Goal: Task Accomplishment & Management: Use online tool/utility

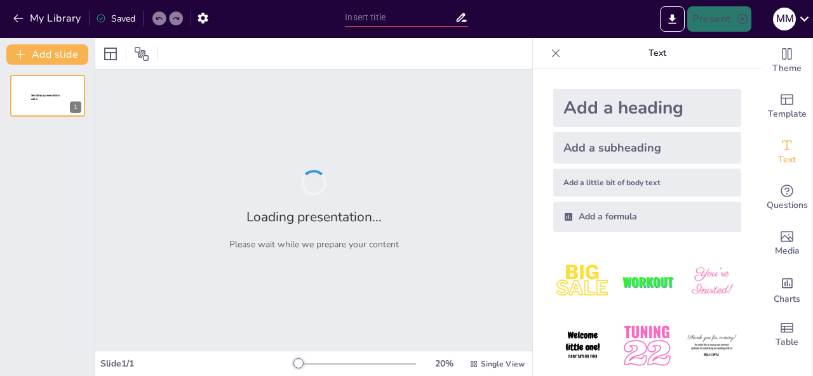
type input "2023 Event Calendar: Water Sports Tournaments and Championships"
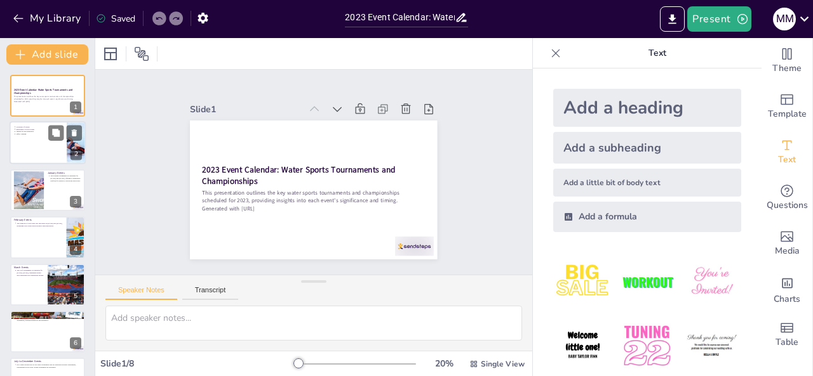
click at [56, 145] on div at bounding box center [48, 143] width 76 height 43
type textarea "This point provides an overview of the significance of water sports events thro…"
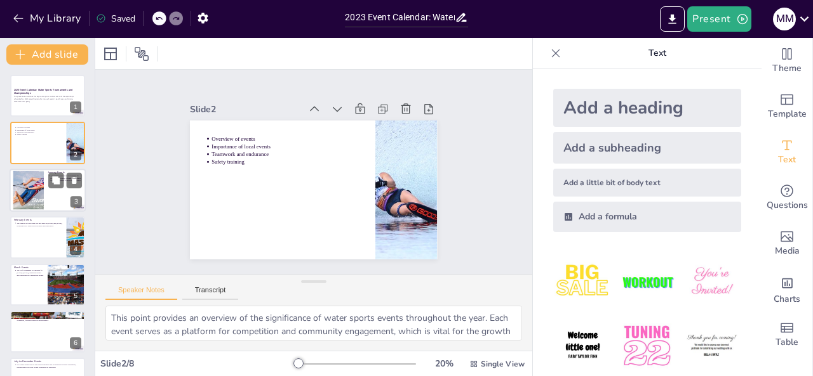
click at [47, 190] on div at bounding box center [48, 190] width 76 height 43
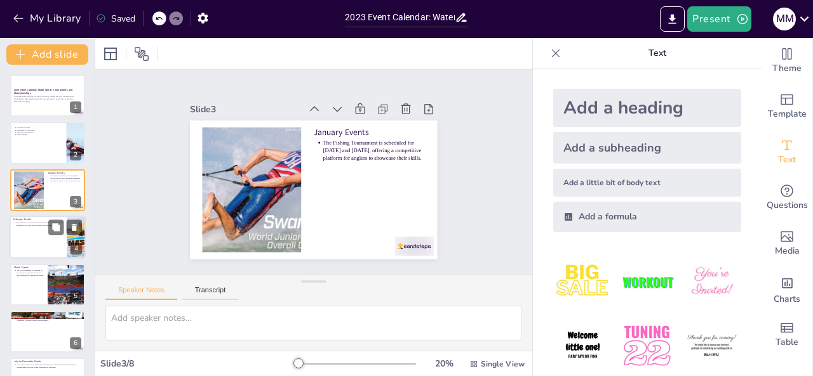
click at [56, 238] on div at bounding box center [48, 237] width 76 height 43
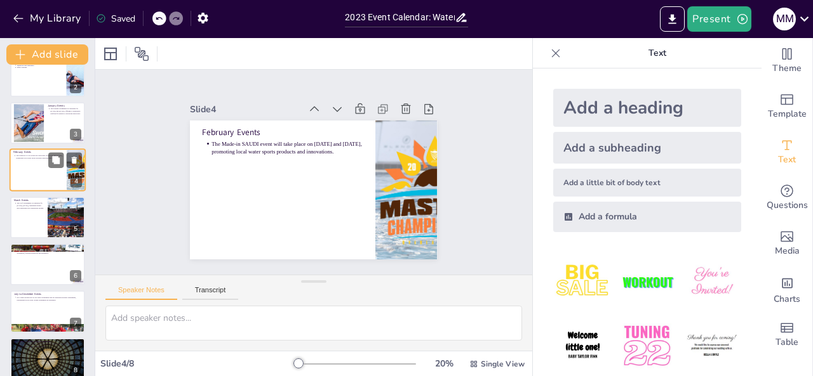
scroll to position [80, 0]
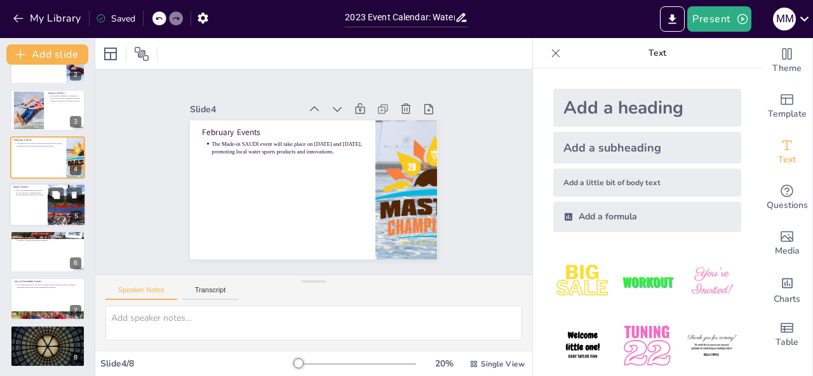
click at [63, 204] on div at bounding box center [67, 204] width 76 height 43
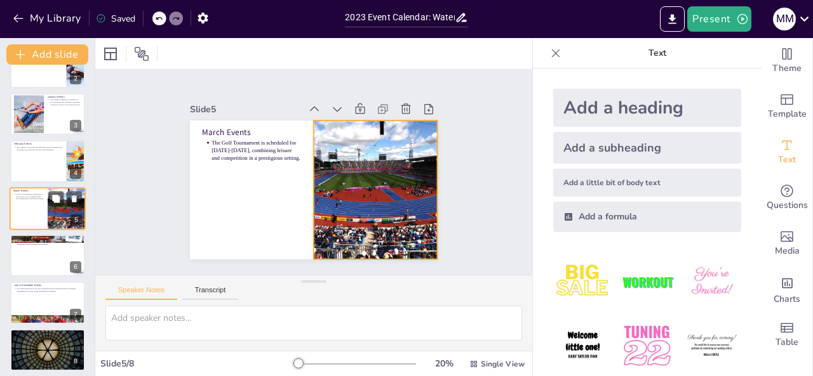
scroll to position [81, 0]
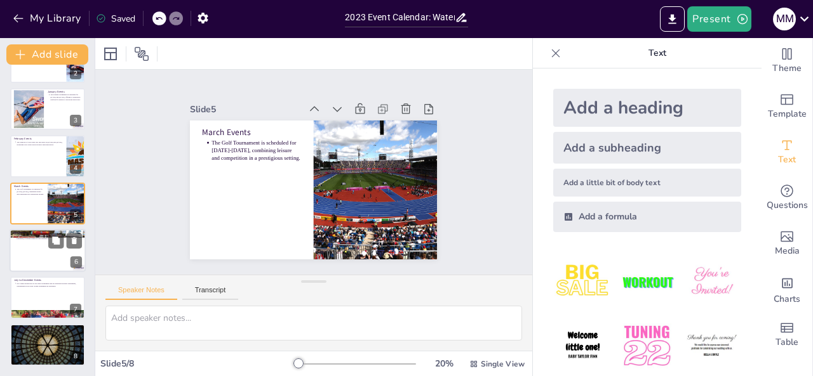
click at [62, 253] on div at bounding box center [48, 250] width 76 height 43
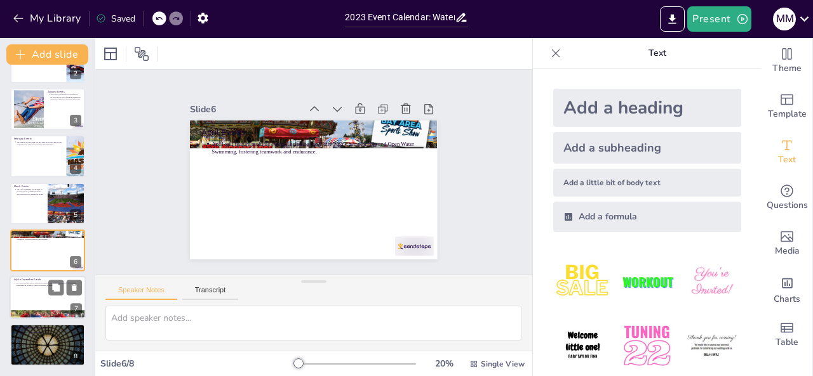
click at [60, 302] on div at bounding box center [48, 298] width 76 height 43
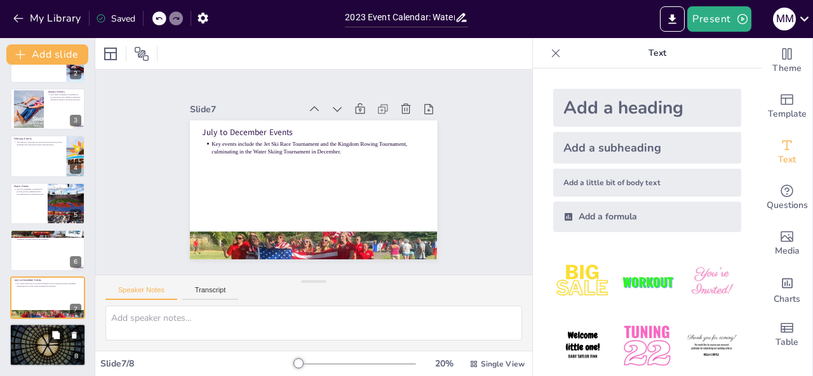
click at [54, 339] on icon at bounding box center [55, 335] width 9 height 9
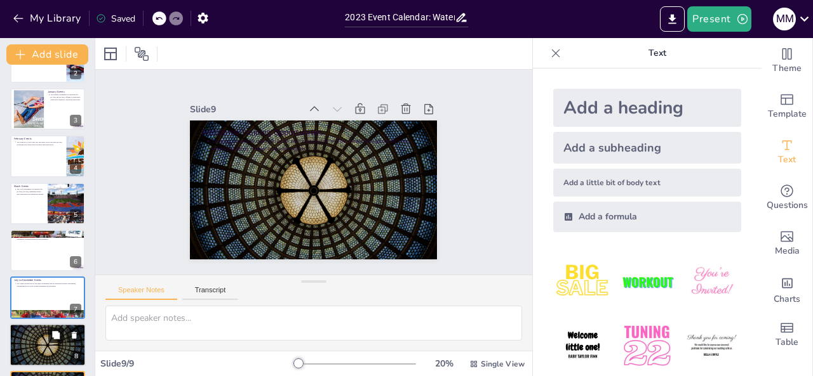
scroll to position [128, 0]
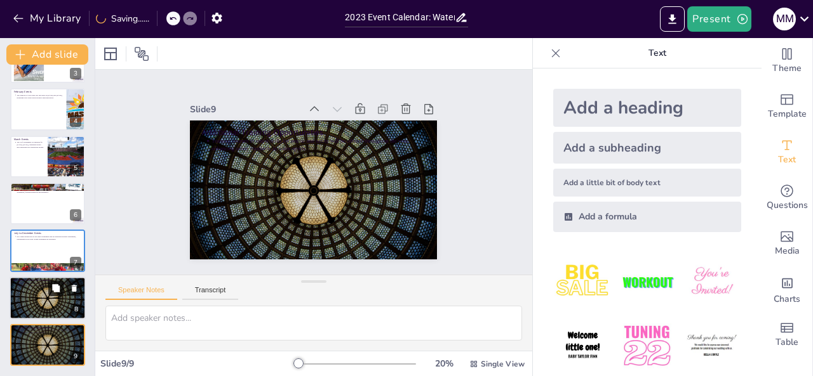
click at [53, 291] on icon at bounding box center [55, 288] width 9 height 9
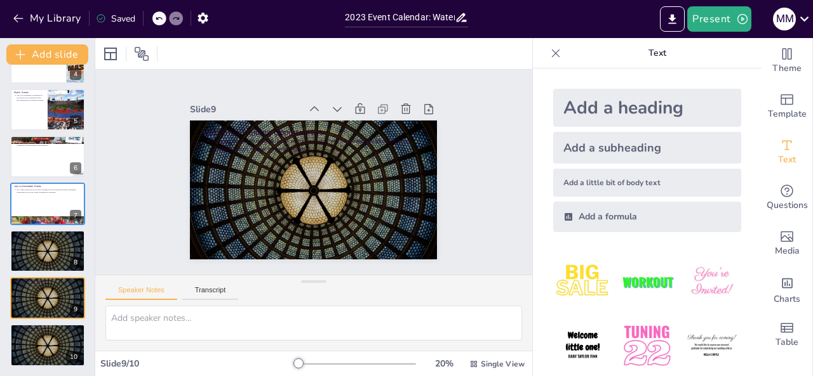
drag, startPoint x: 48, startPoint y: 318, endPoint x: 51, endPoint y: 329, distance: 11.2
click at [51, 327] on div "2023 Event Calendar: Water Sports Tournaments and Championships This presentati…" at bounding box center [47, 133] width 95 height 467
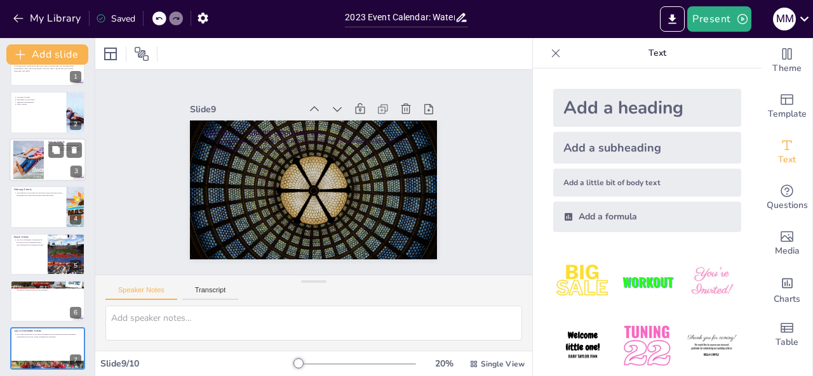
scroll to position [0, 0]
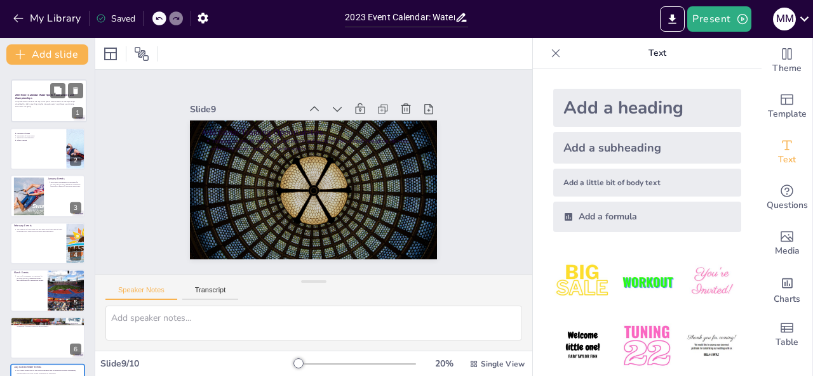
click at [39, 80] on div "2023 Event Calendar: Water Sports Tournaments and Championships This presentati…" at bounding box center [48, 80] width 75 height 0
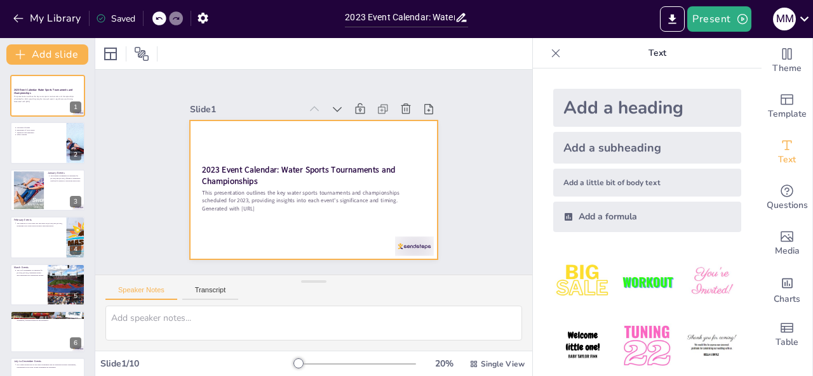
click at [203, 157] on div at bounding box center [306, 188] width 283 height 227
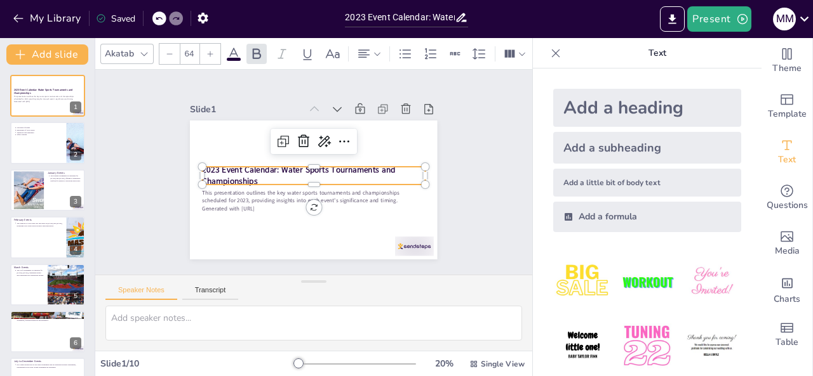
click at [221, 164] on strong "2023 Event Calendar: Water Sports Tournaments and Championships" at bounding box center [300, 160] width 159 height 137
click at [210, 164] on strong "2023 Event Calendar: Water Sports Tournaments and Championships" at bounding box center [299, 163] width 178 height 106
click at [334, 292] on div "Speaker Notes Transcript" at bounding box center [313, 291] width 437 height 30
click at [118, 17] on div "Saved" at bounding box center [115, 19] width 39 height 12
click at [103, 18] on icon at bounding box center [101, 18] width 10 height 10
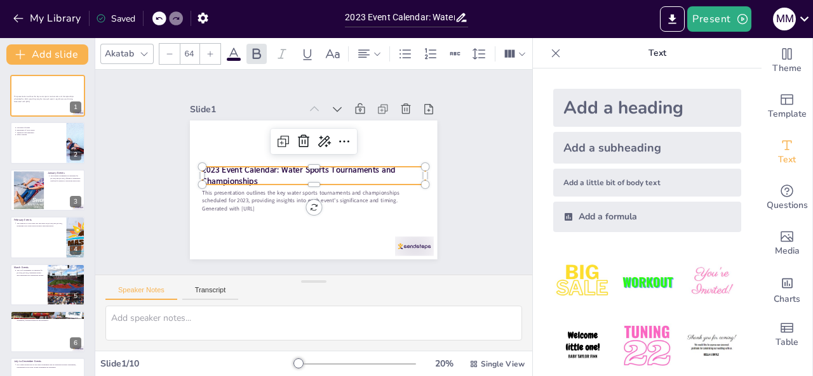
click at [117, 17] on div "Saved" at bounding box center [115, 19] width 39 height 12
click at [159, 20] on icon at bounding box center [159, 19] width 8 height 8
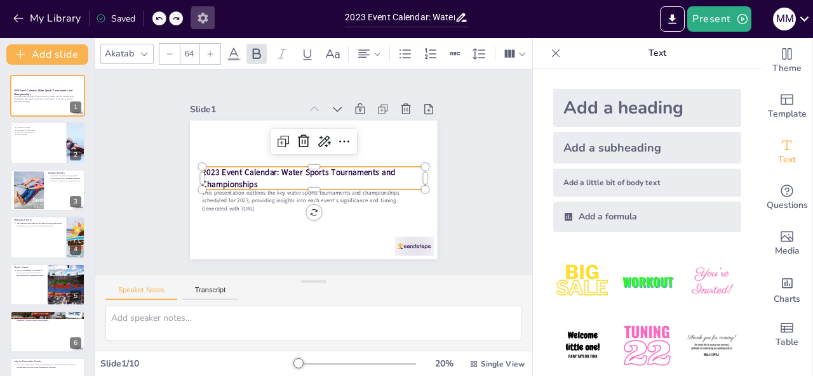
click at [207, 17] on icon "button" at bounding box center [202, 18] width 10 height 11
